Goal: Feedback & Contribution: Leave review/rating

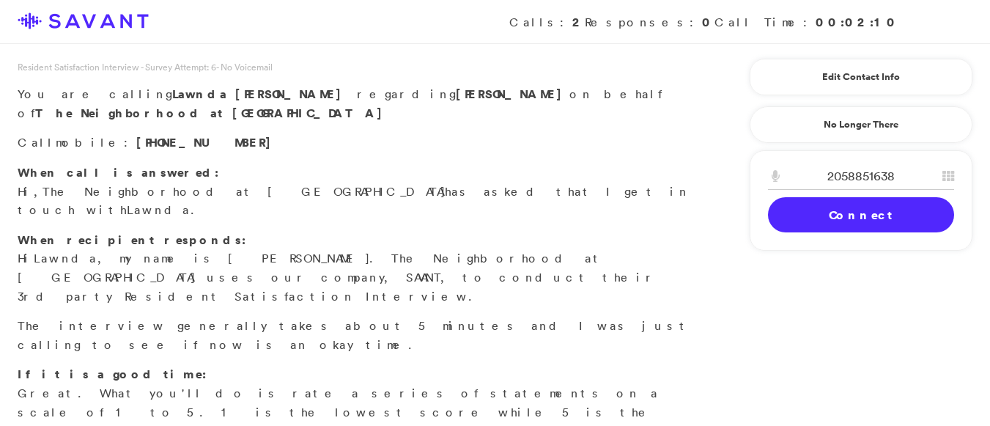
click at [828, 208] on link "Connect" at bounding box center [861, 214] width 186 height 35
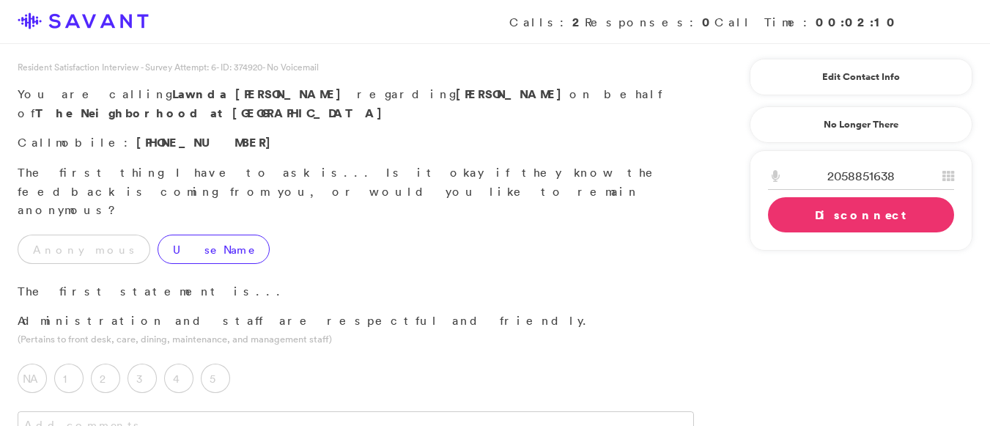
click at [174, 234] on label "Use Name" at bounding box center [213, 248] width 112 height 29
click at [209, 363] on label "5" at bounding box center [215, 377] width 29 height 29
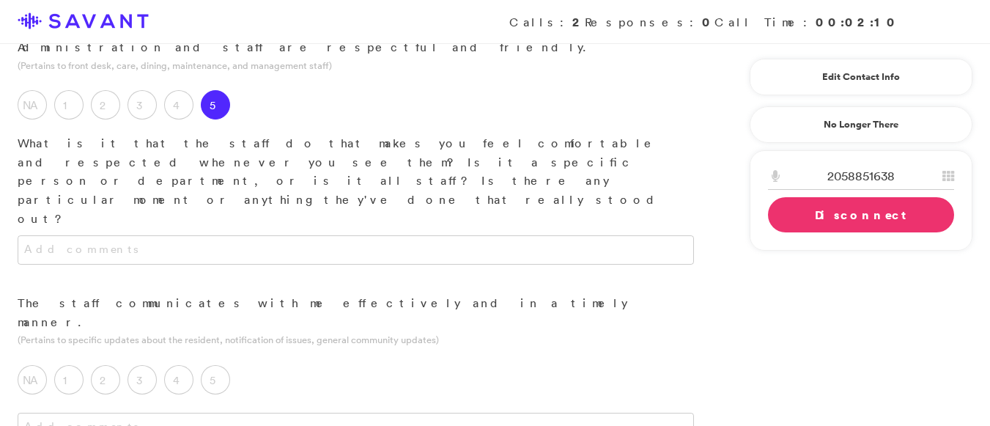
scroll to position [281, 0]
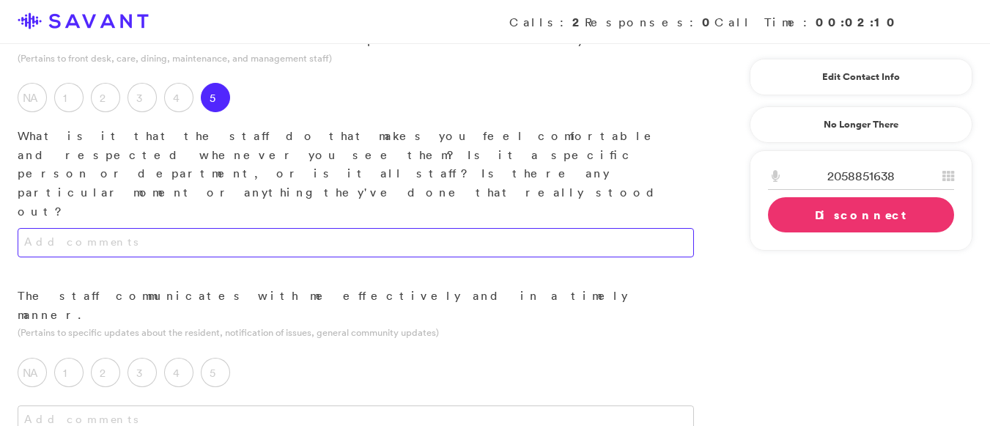
click at [348, 228] on textarea at bounding box center [356, 242] width 676 height 29
click at [510, 228] on textarea "They are friendly and they always talk to me. They answer any quwstions and coc…" at bounding box center [356, 242] width 676 height 29
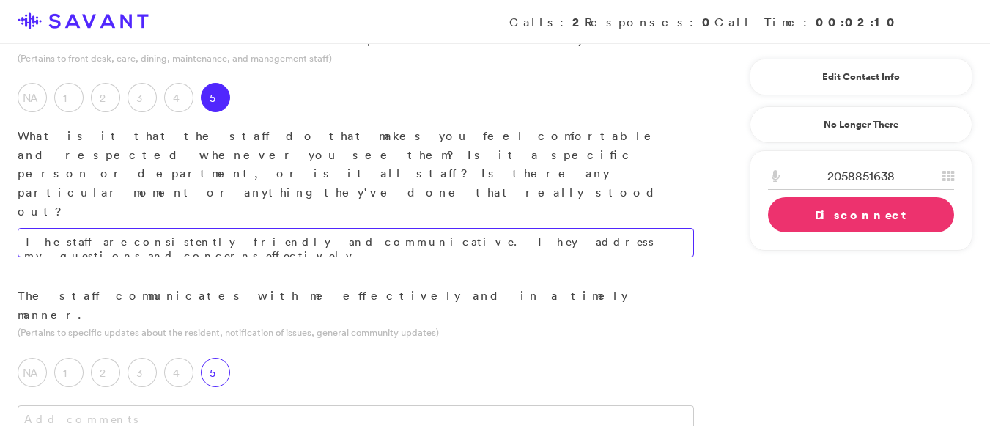
type textarea "The staff are consistently friendly and communicative. They address my question…"
click at [211, 357] on label "5" at bounding box center [215, 371] width 29 height 29
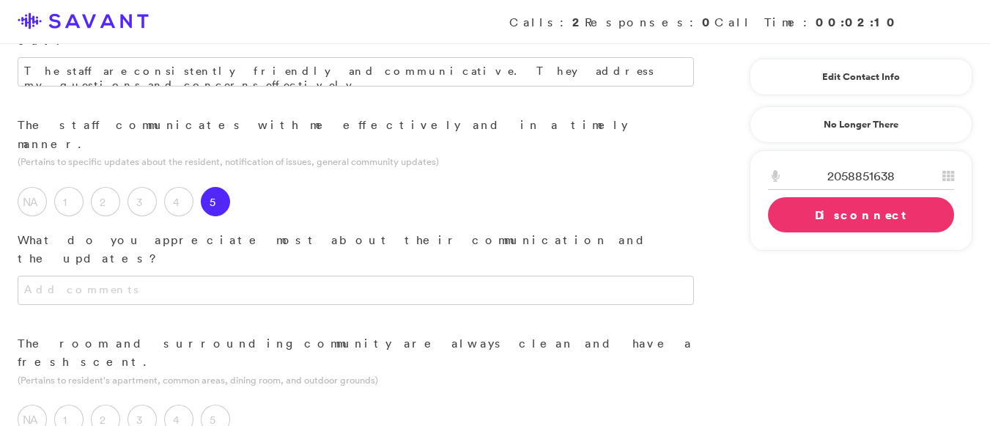
scroll to position [496, 0]
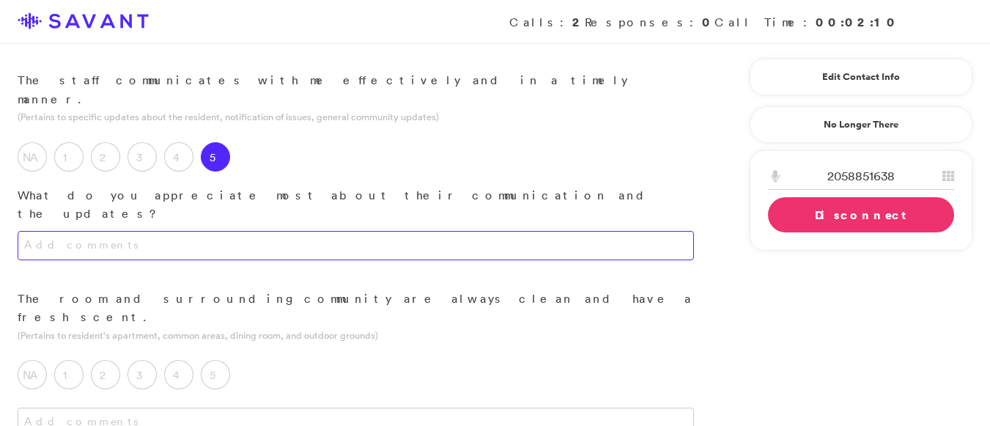
click at [481, 231] on textarea at bounding box center [356, 245] width 676 height 29
type textarea "I"
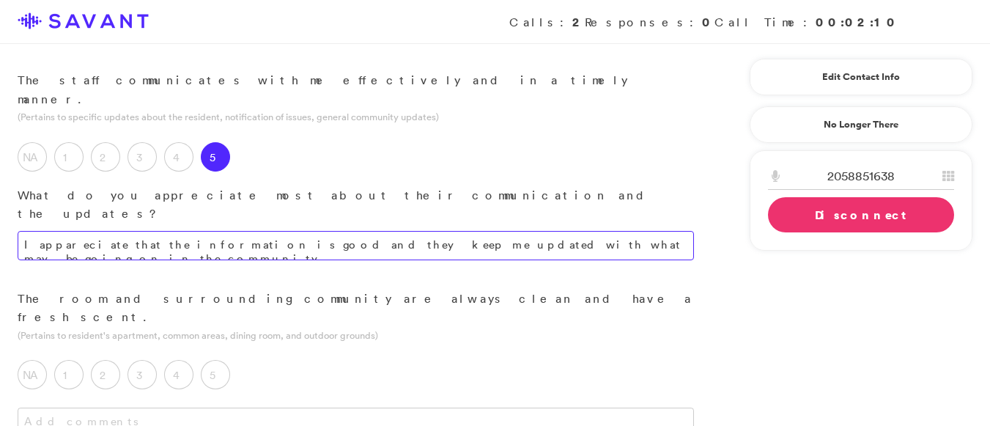
click at [598, 231] on textarea "I appareciate that the information is good and they keep me updated with what m…" at bounding box center [356, 245] width 676 height 29
type textarea "I appreciate the quality of the information and the consistent updates regardin…"
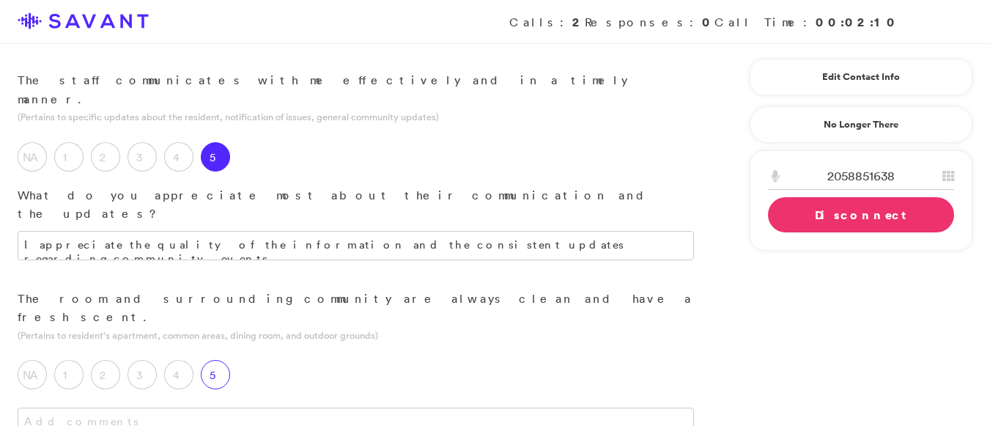
click at [215, 360] on label "5" at bounding box center [215, 374] width 29 height 29
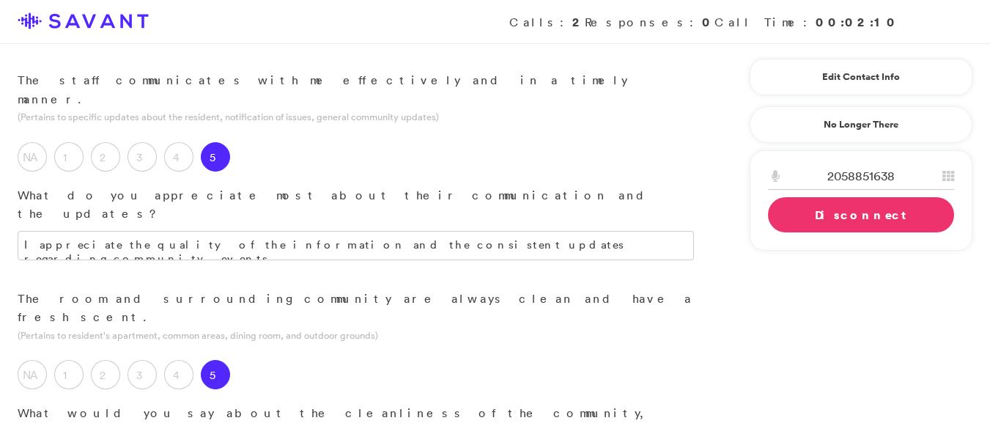
type textarea "The outdoor grounds are maintained well and appear to be clean."
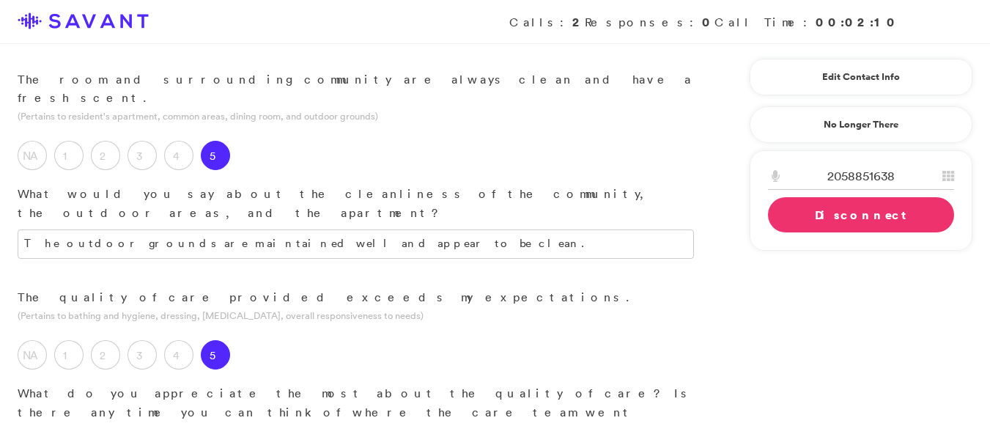
scroll to position [749, 0]
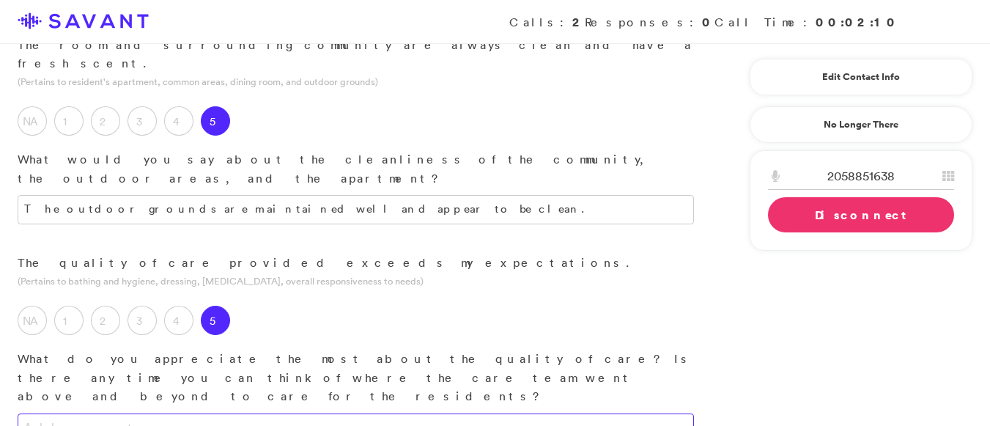
click at [471, 413] on textarea at bounding box center [356, 427] width 676 height 29
click at [370, 413] on textarea "I appreciate that the care is good and that the staff is freidnly." at bounding box center [356, 427] width 676 height 29
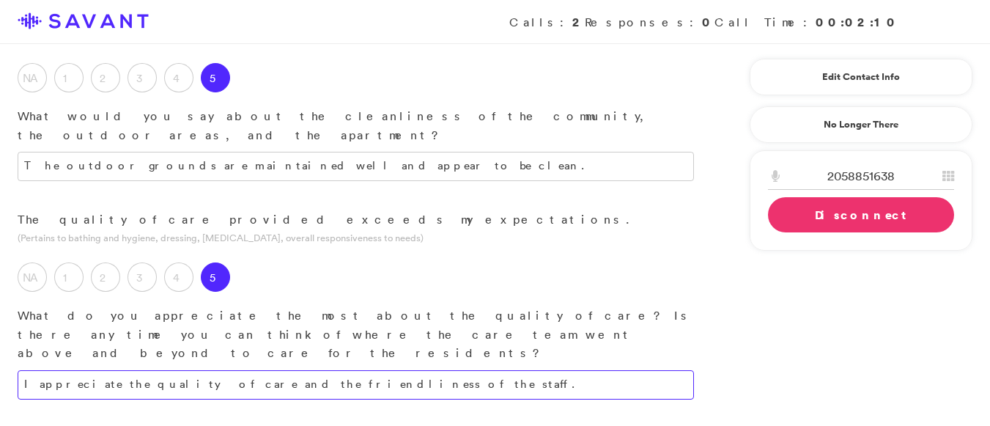
scroll to position [847, 0]
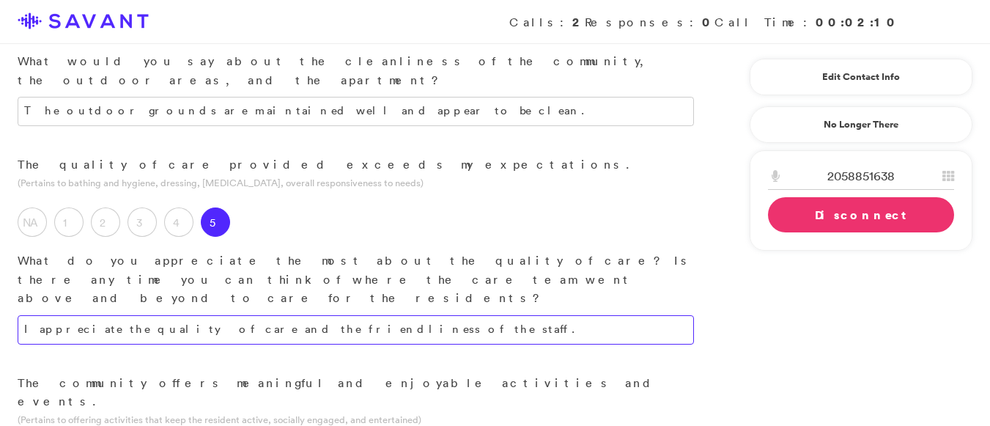
type textarea "I appreciate the quality of care and the friendliness of the staff."
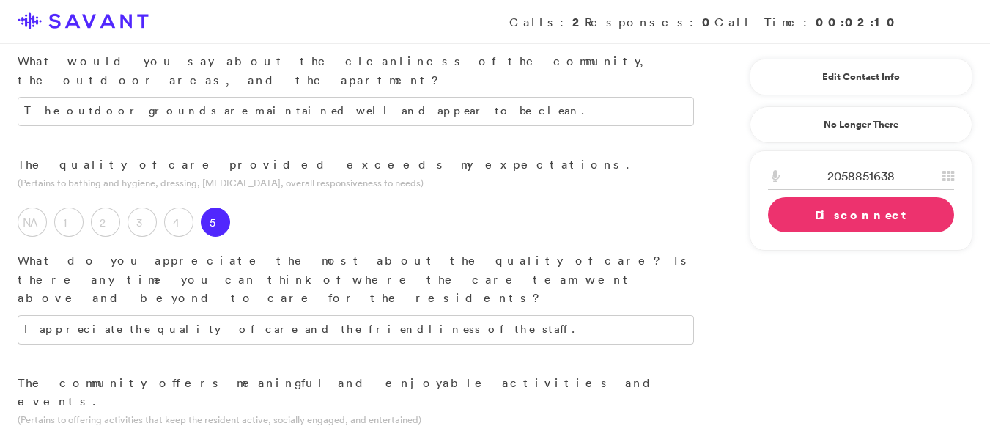
type textarea "I"
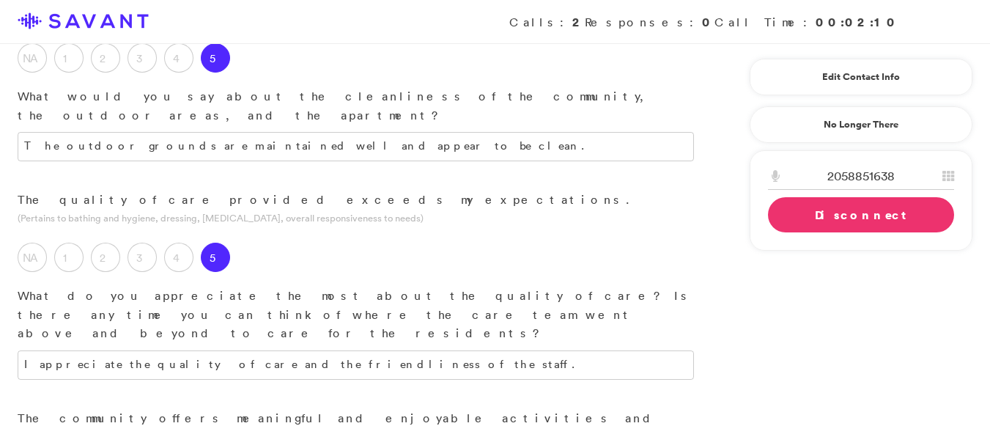
scroll to position [804, 0]
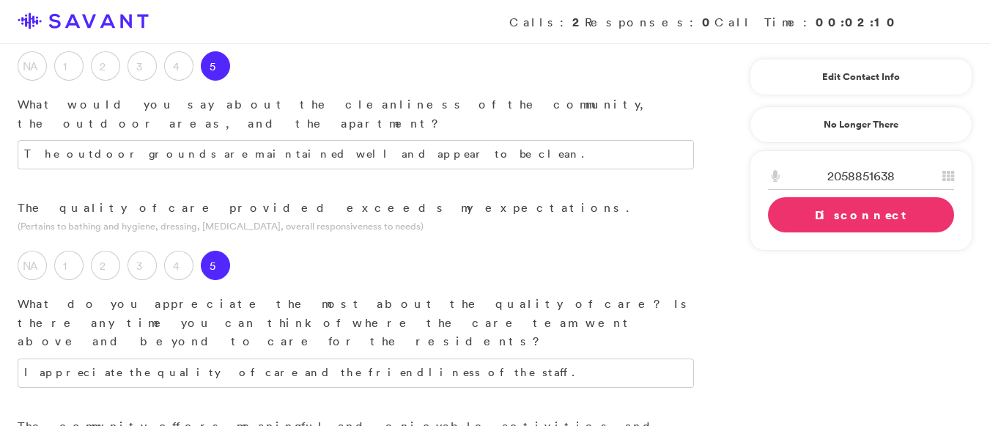
type textarea "While I find the country music selection to be unappealing, I am pleased with t…"
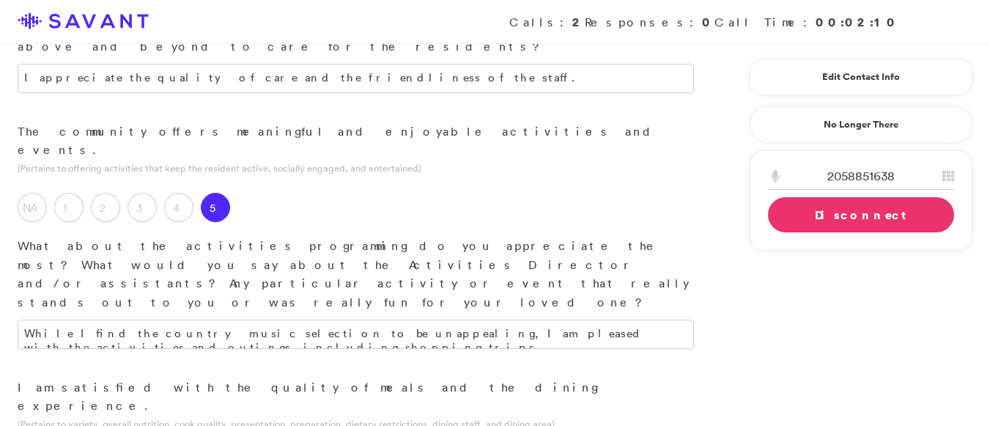
scroll to position [1106, 0]
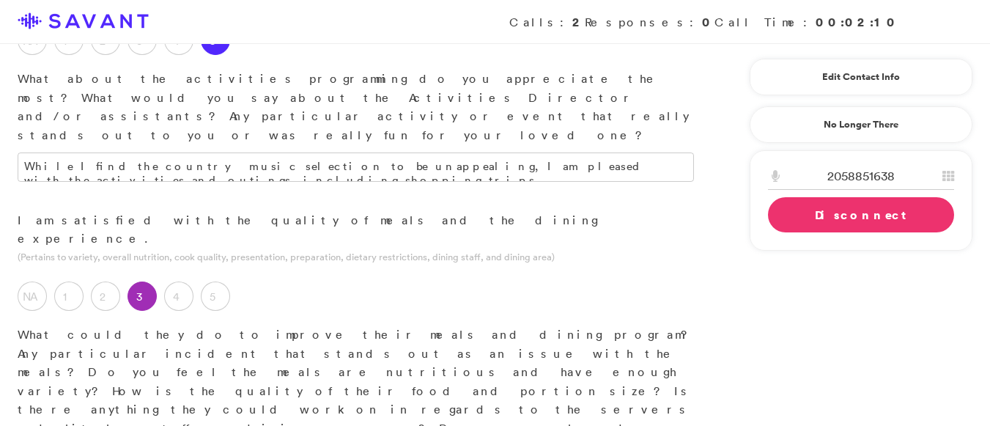
scroll to position [1265, 0]
type textarea "I do not eat downstairs often. They need more chicken maybe offer some fired ch…"
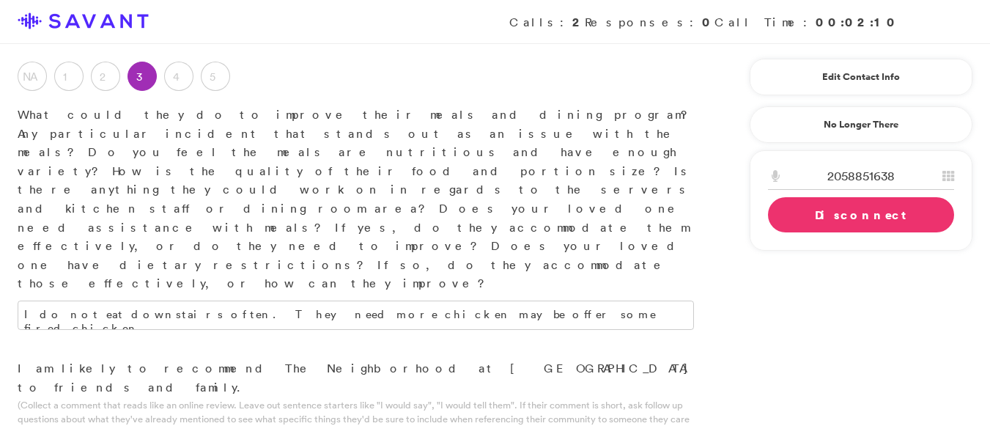
type textarea "The community"
type textarea "W"
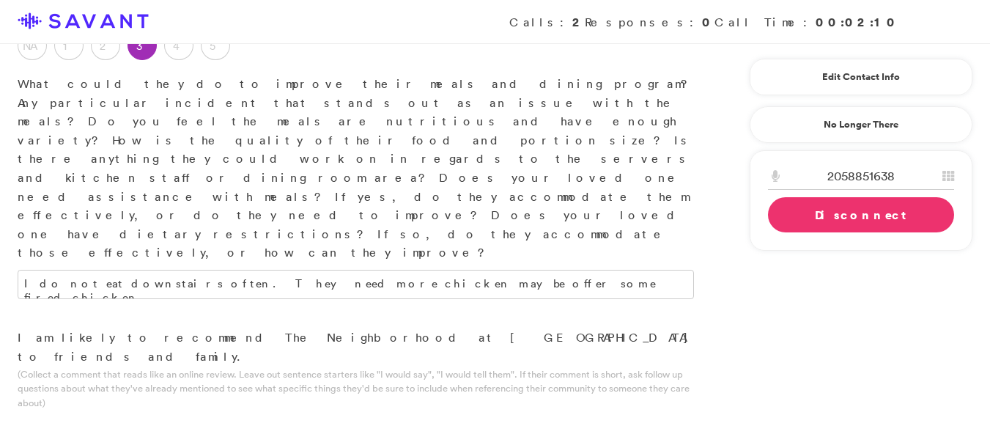
scroll to position [1517, 0]
type textarea "I cant say becuause im still at in my old community and have not moved over yet."
click at [812, 220] on link "Disconnect" at bounding box center [861, 214] width 186 height 35
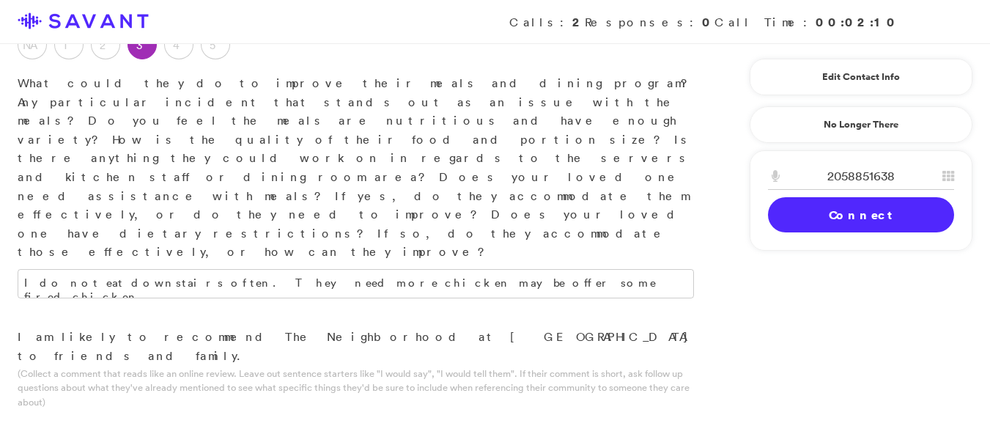
type textarea "I am unable to comment on areas needing improvement at this time, as my move-in…"
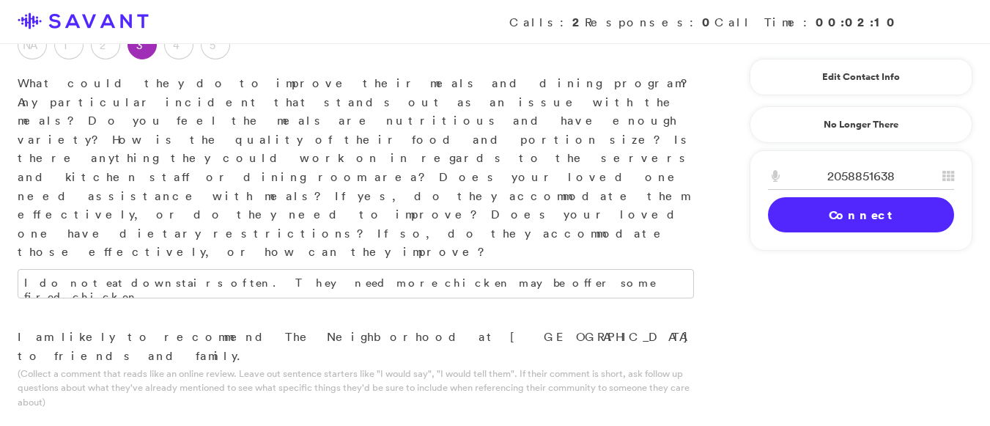
type textarea "I am unable to provide feedback at this time as I am still residing in my previ…"
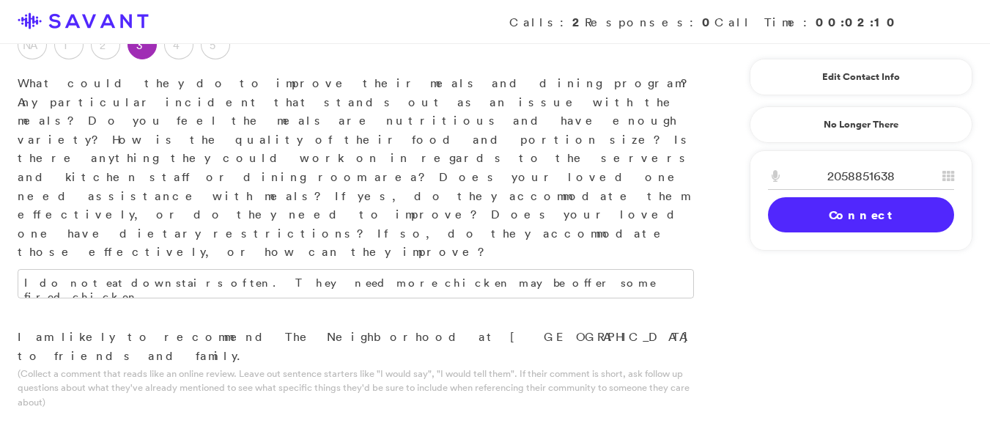
type textarea "T"
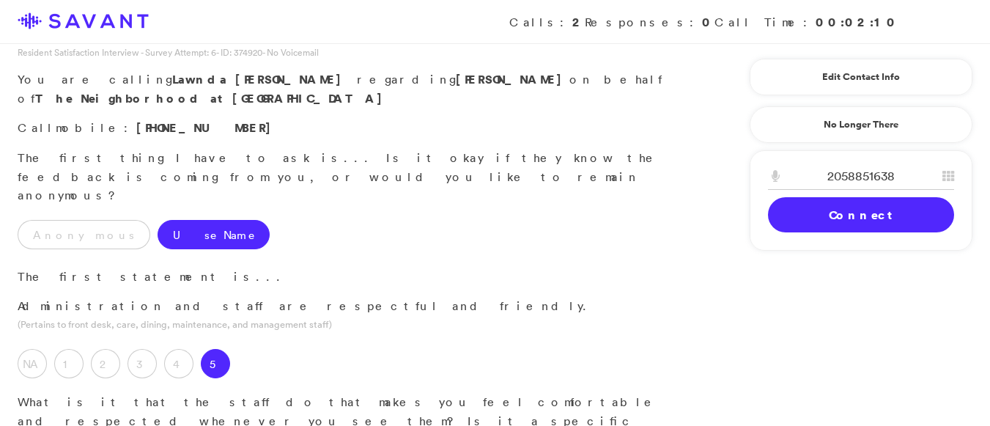
scroll to position [0, 0]
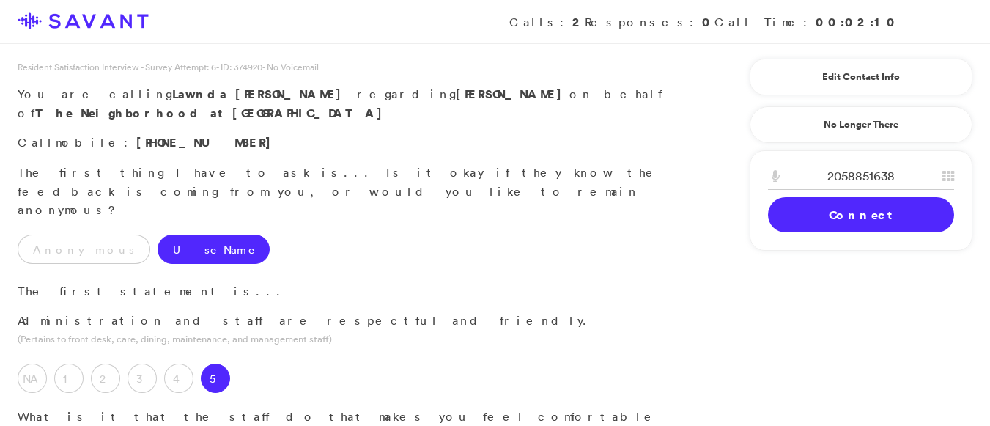
type textarea "I have not yet been residing in the community, and therefore, I am unable to pr…"
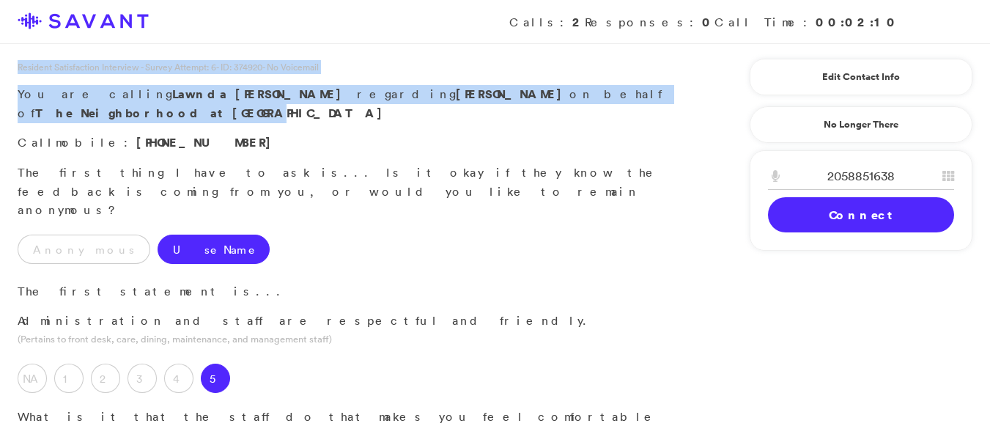
drag, startPoint x: 987, startPoint y: 39, endPoint x: 1000, endPoint y: 93, distance: 55.8
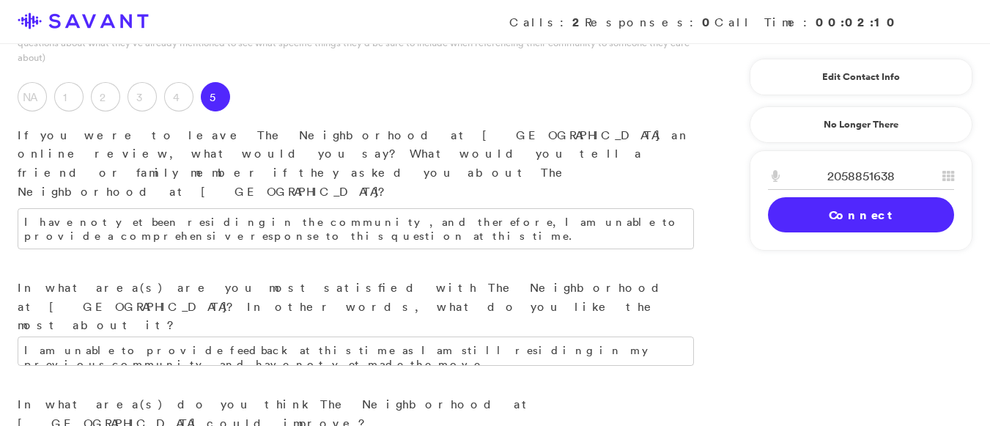
scroll to position [1891, 0]
